Goal: Information Seeking & Learning: Check status

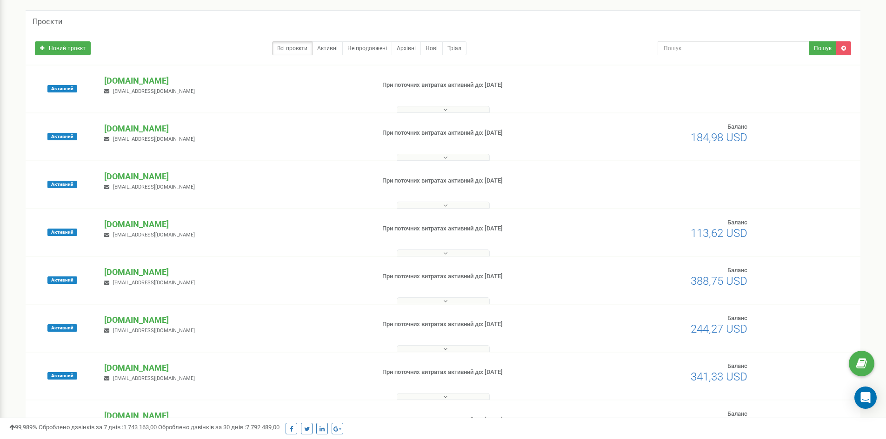
scroll to position [10, 0]
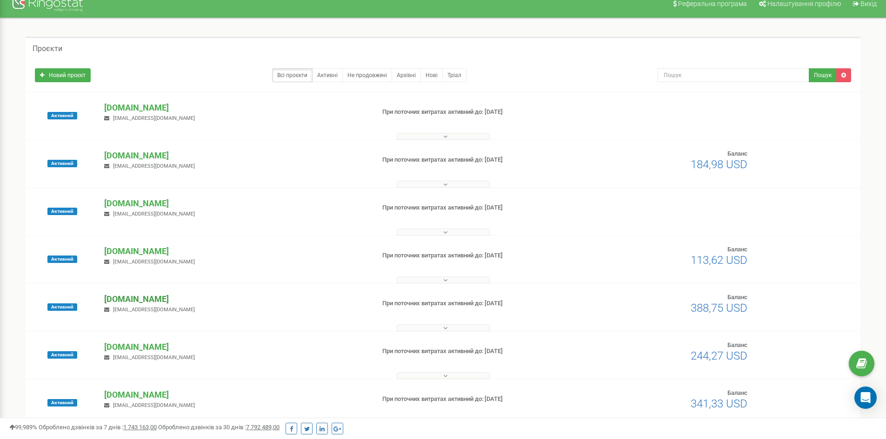
click at [139, 299] on p "[DOMAIN_NAME]" at bounding box center [235, 299] width 263 height 12
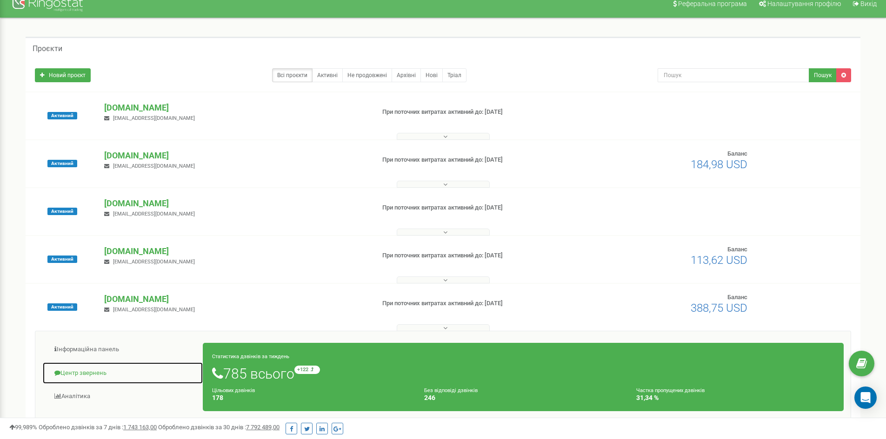
click at [104, 373] on link "Центр звернень" at bounding box center [122, 373] width 161 height 23
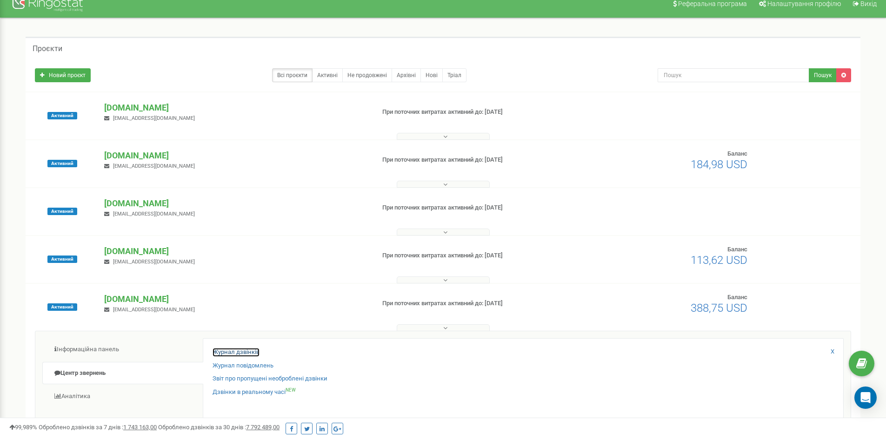
click at [227, 351] on link "Журнал дзвінків" at bounding box center [235, 352] width 47 height 9
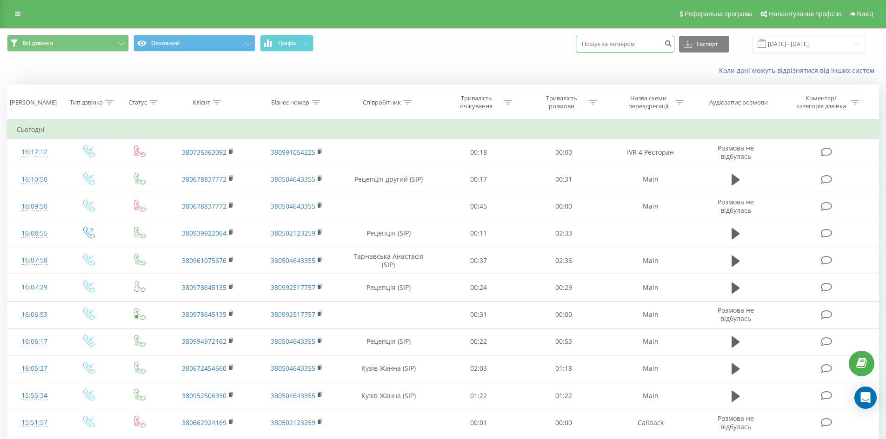
paste input "0971795788"
type input "0971795788"
click at [672, 45] on icon "submit" at bounding box center [668, 43] width 8 height 6
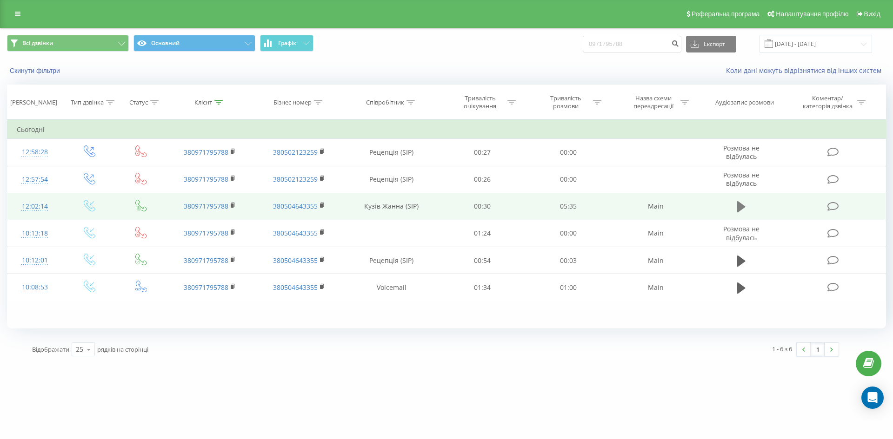
click at [744, 206] on icon at bounding box center [741, 206] width 8 height 13
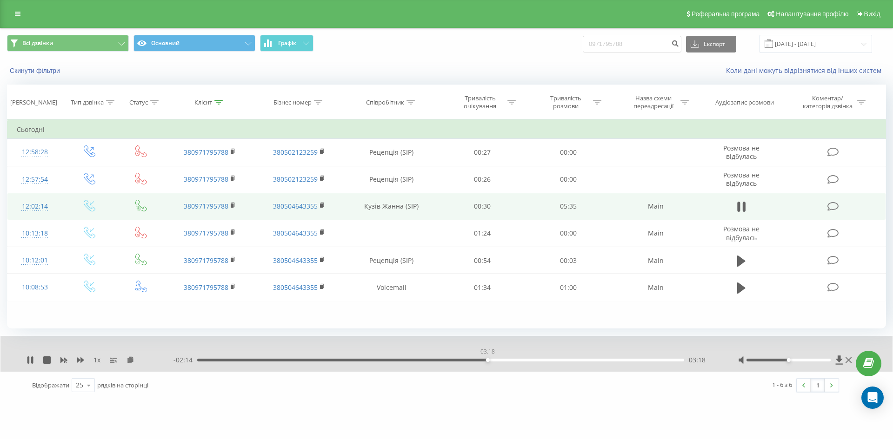
click at [487, 361] on div "03:18" at bounding box center [440, 360] width 487 height 3
click at [618, 360] on div "04:48" at bounding box center [440, 360] width 487 height 3
